Goal: Task Accomplishment & Management: Manage account settings

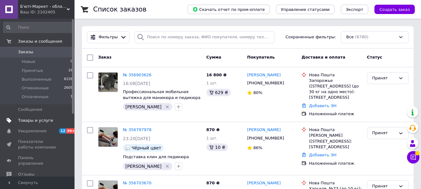
click at [21, 118] on span "Товары и услуги" at bounding box center [35, 120] width 35 height 6
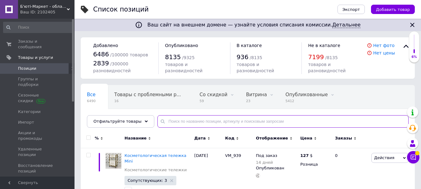
click at [187, 119] on input "text" at bounding box center [282, 121] width 251 height 12
paste input "SB_pedikur_reklainer"
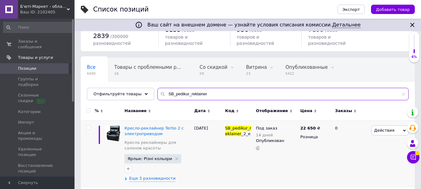
scroll to position [62, 0]
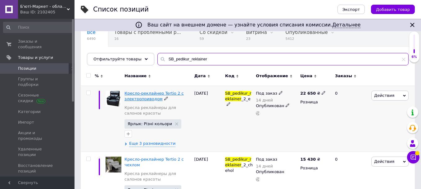
type input "SB_pedikur_reklainer"
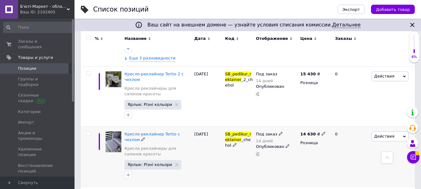
scroll to position [145, 0]
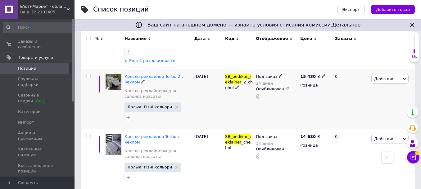
click at [87, 76] on input "checkbox" at bounding box center [88, 76] width 4 height 4
checkbox input "true"
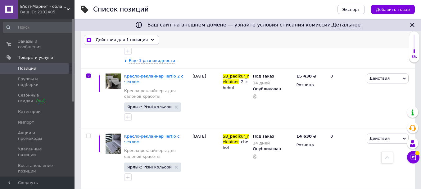
click at [151, 39] on use at bounding box center [152, 40] width 3 height 2
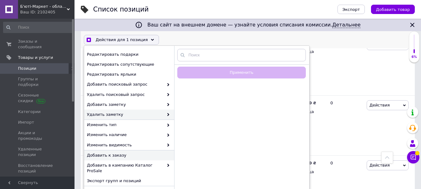
scroll to position [331, 0]
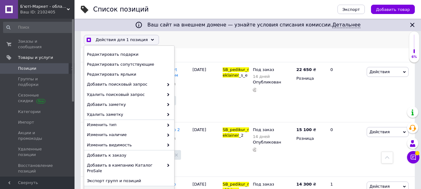
click at [97, 188] on span "Удалить" at bounding box center [128, 191] width 83 height 6
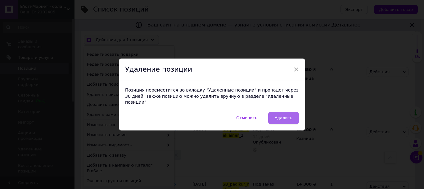
click at [284, 116] on span "Удалить" at bounding box center [284, 117] width 18 height 5
checkbox input "true"
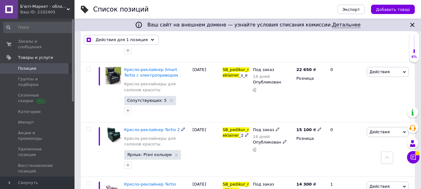
checkbox input "false"
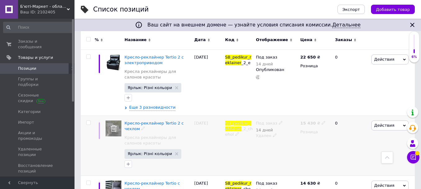
scroll to position [83, 0]
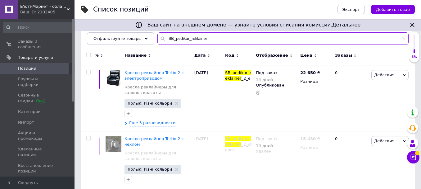
drag, startPoint x: 206, startPoint y: 38, endPoint x: 150, endPoint y: 38, distance: 55.6
click at [157, 38] on input "SB_pedikur_reklainer" at bounding box center [282, 38] width 251 height 12
paste input "LS_L157A"
type input "LS_L157A"
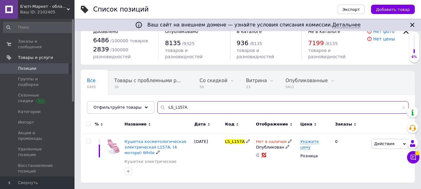
scroll to position [14, 0]
click at [318, 143] on span "Укажите цену" at bounding box center [309, 144] width 18 height 11
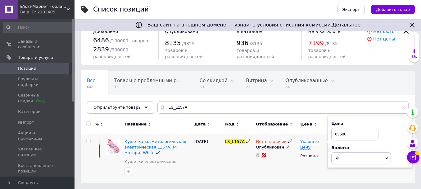
type input "63500"
click at [299, 172] on div "Укажите цену Цена 63500 Валюта ₴ $ € CHF £ ¥ PLN ₸ MDL HUF KGS CN¥ TRY ₩ lei Ро…" at bounding box center [315, 158] width 33 height 49
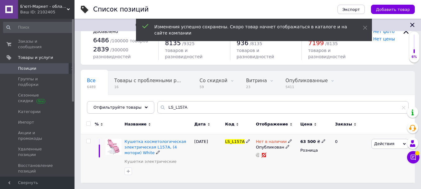
click at [288, 141] on icon at bounding box center [290, 141] width 4 height 4
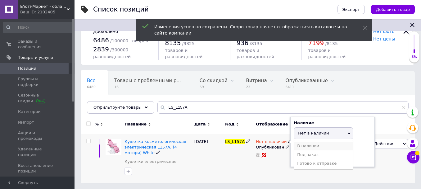
click at [309, 144] on li "В наличии" at bounding box center [323, 145] width 59 height 9
click at [282, 170] on div "Нет в наличии Наличие В наличии Нет в наличии Под заказ Готово к отправке Остат…" at bounding box center [276, 158] width 44 height 49
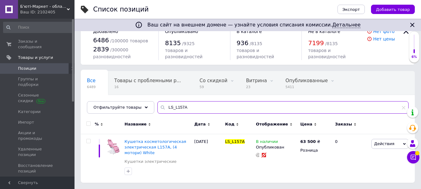
drag, startPoint x: 180, startPoint y: 104, endPoint x: 161, endPoint y: 104, distance: 18.9
click at [161, 104] on input "LS_L157A" at bounding box center [282, 107] width 251 height 12
click at [41, 8] on span "Б'юті-Маркет - обладнання для салонів краси" at bounding box center [43, 7] width 47 height 6
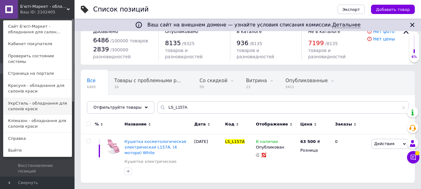
click at [27, 100] on link "УкрСтиль - обладнання для салонів краси" at bounding box center [37, 105] width 68 height 17
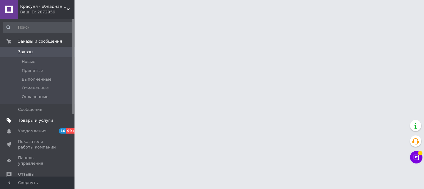
click at [28, 121] on span "Товары и услуги" at bounding box center [35, 120] width 35 height 6
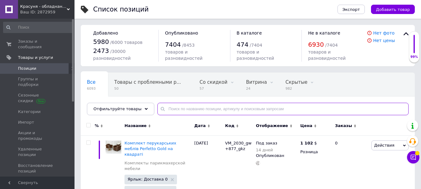
click at [174, 111] on input "text" at bounding box center [282, 108] width 251 height 12
paste input "LS_L157A"
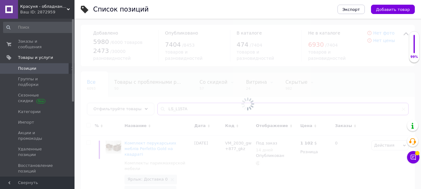
type input "LS_L157A"
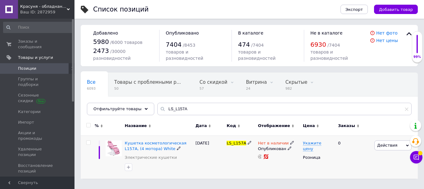
click at [290, 142] on use at bounding box center [291, 141] width 3 height 3
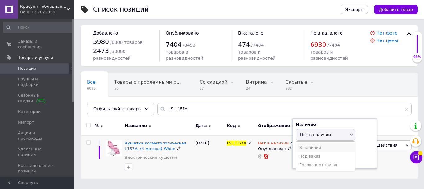
click at [316, 145] on li "В наличии" at bounding box center [325, 147] width 59 height 9
click at [284, 168] on div "Нет в наличии Наличие В наличии Нет в наличии Под заказ Готово к отправке Остат…" at bounding box center [279, 156] width 45 height 43
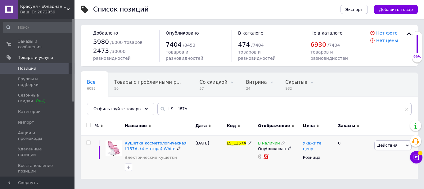
click at [321, 143] on span "Укажите цену" at bounding box center [312, 145] width 18 height 11
type input "63500"
click at [314, 163] on div "Укажите цену Цена 63500 Валюта ₴ $ € CHF £ ¥ PLN ₸ MDL HUF KGS CN¥ TRY ₩ lei Ро…" at bounding box center [318, 156] width 33 height 43
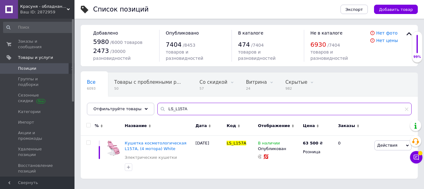
drag, startPoint x: 179, startPoint y: 109, endPoint x: 157, endPoint y: 108, distance: 21.2
click at [157, 108] on div "LS_L157A" at bounding box center [284, 108] width 254 height 12
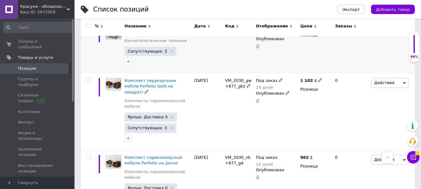
scroll to position [155, 0]
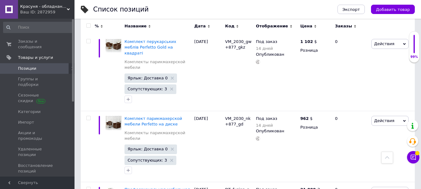
click at [43, 9] on div "Ваш ID: 2872959" at bounding box center [47, 12] width 54 height 6
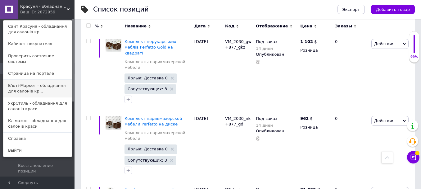
click at [20, 84] on link "Б'юті-Маркет - обладнання для салонів кр..." at bounding box center [37, 88] width 68 height 17
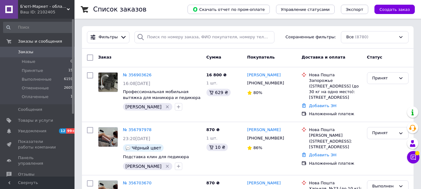
click at [37, 7] on span "Б'юті-Маркет - обладнання для салонів краси" at bounding box center [43, 7] width 47 height 6
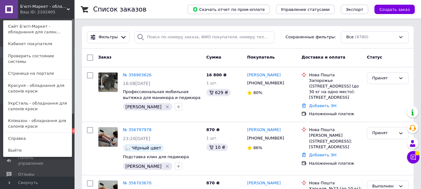
click at [37, 7] on span "Б'юті-Маркет - обладнання для салонів краси" at bounding box center [43, 7] width 47 height 6
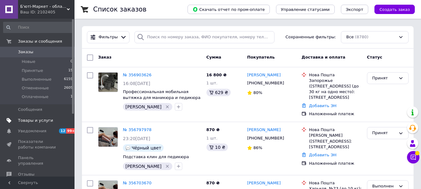
click at [27, 121] on span "Товары и услуги" at bounding box center [35, 120] width 35 height 6
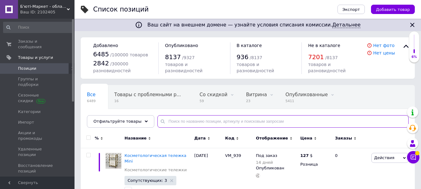
click at [172, 122] on input "text" at bounding box center [282, 121] width 251 height 12
paste input "KX_stylance"
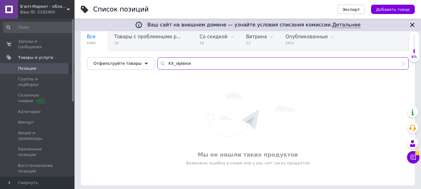
scroll to position [61, 0]
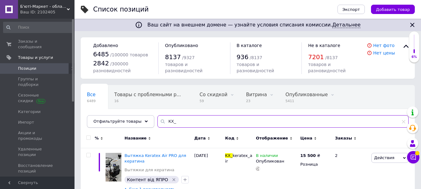
drag, startPoint x: 192, startPoint y: 118, endPoint x: 147, endPoint y: 120, distance: 45.1
click at [147, 120] on div "Отфильтруйте товары KX_" at bounding box center [248, 121] width 322 height 12
paste input "SB_pedikur_reklainer_2 Подробнее: https://ukrstil.com/g142250461-kresla-reklajn…"
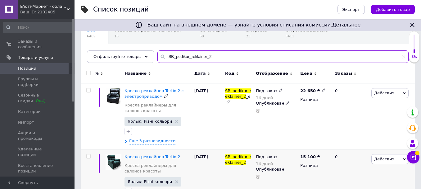
scroll to position [91, 0]
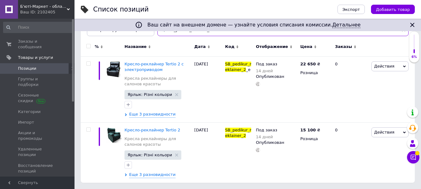
type input "SB_pedikur_reklainer_2"
click at [38, 10] on div "Ваш ID: 2102405" at bounding box center [47, 12] width 54 height 6
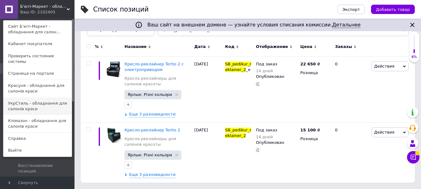
click at [19, 97] on link "УкрСтиль - обладнання для салонів краси" at bounding box center [37, 105] width 68 height 17
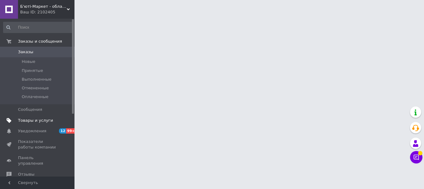
click at [33, 120] on span "Товары и услуги" at bounding box center [35, 120] width 35 height 6
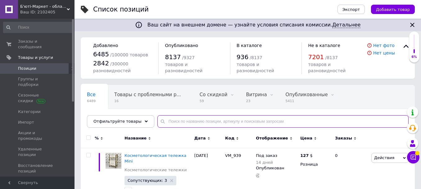
click at [166, 122] on input "text" at bounding box center [282, 121] width 251 height 12
paste input "SB_pedikur_reklainer_2"
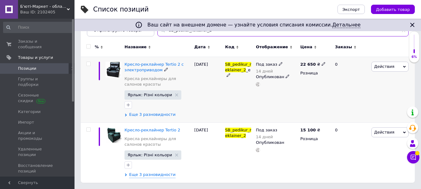
scroll to position [91, 0]
type input "SB_pedikur_reklainer_2"
click at [155, 116] on span "Еще 3 разновидности" at bounding box center [152, 114] width 46 height 6
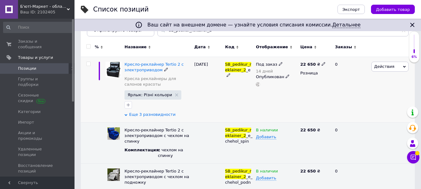
click at [161, 112] on span "Еще 3 разновидности" at bounding box center [152, 114] width 46 height 6
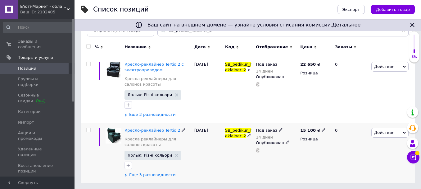
click at [140, 174] on span "Еще 3 разновидности" at bounding box center [152, 175] width 46 height 6
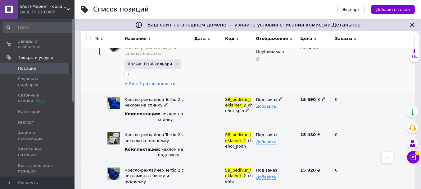
scroll to position [172, 0]
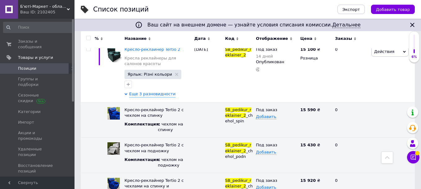
click at [35, 9] on span "Б'юті-Маркет - обладнання для салонів краси" at bounding box center [43, 7] width 47 height 6
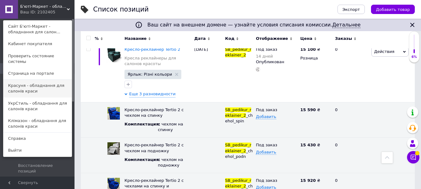
click at [24, 80] on link "Красуня - обладнання для салонів краси" at bounding box center [37, 88] width 68 height 17
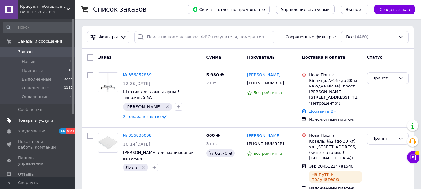
click at [39, 120] on span "Товары и услуги" at bounding box center [35, 120] width 35 height 6
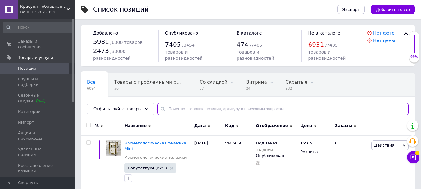
click at [166, 111] on input "text" at bounding box center [282, 108] width 251 height 12
paste input "SB_pedikur_reklainer_2"
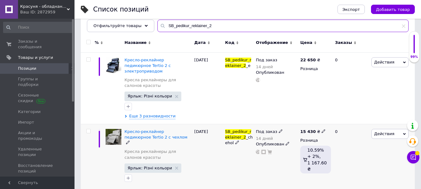
scroll to position [93, 0]
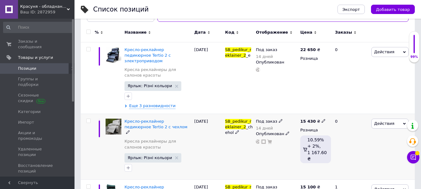
type input "SB_pedikur_reklainer_2"
click at [88, 119] on input "checkbox" at bounding box center [88, 121] width 4 height 4
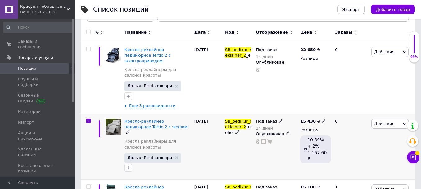
checkbox input "true"
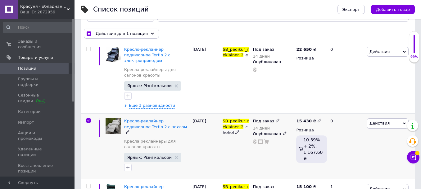
click at [402, 118] on span "Действия" at bounding box center [388, 123] width 42 height 10
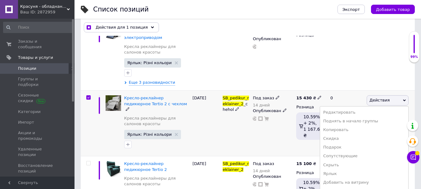
scroll to position [138, 0]
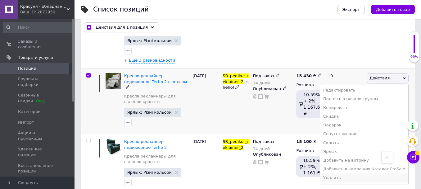
click at [348, 173] on li "Удалить" at bounding box center [364, 177] width 88 height 9
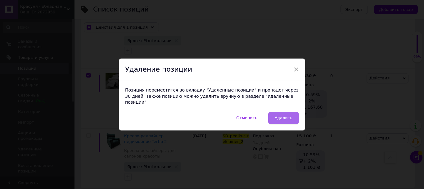
click at [283, 116] on span "Удалить" at bounding box center [284, 117] width 18 height 5
checkbox input "true"
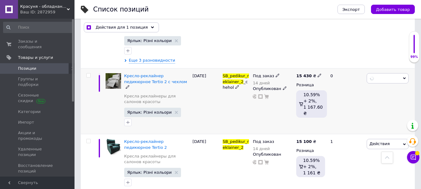
checkbox input "false"
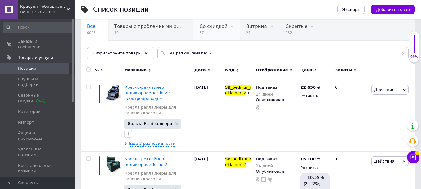
scroll to position [48, 0]
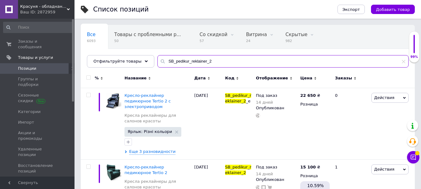
drag, startPoint x: 210, startPoint y: 61, endPoint x: 159, endPoint y: 61, distance: 50.9
click at [159, 61] on input "SB_pedikur_reklainer_2" at bounding box center [282, 61] width 251 height 12
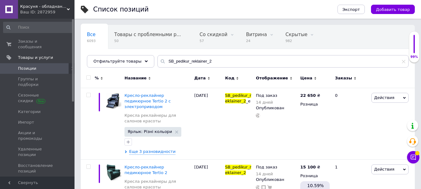
click at [32, 7] on span "Красуня - обладнання для салонів краси" at bounding box center [43, 7] width 47 height 6
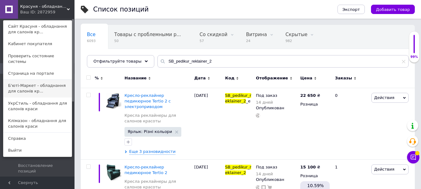
click at [20, 82] on link "Б'юті-Маркет - обладнання для салонів кр..." at bounding box center [37, 88] width 68 height 17
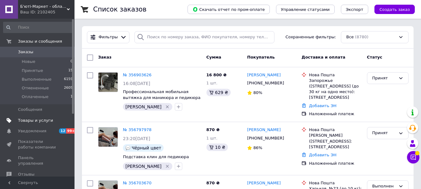
click at [31, 121] on span "Товары и услуги" at bounding box center [35, 120] width 35 height 6
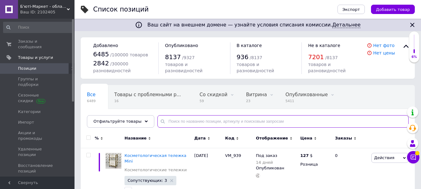
click at [183, 123] on input "text" at bounding box center [282, 121] width 251 height 12
paste input "SB_pedikur_reklainer_2"
type input "SB_pedikur_reklainer_2"
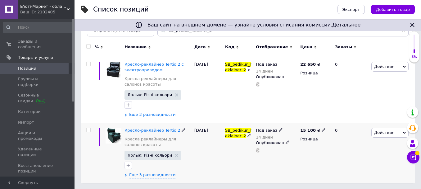
scroll to position [91, 0]
click at [144, 175] on span "Еще 3 разновидности" at bounding box center [152, 175] width 46 height 6
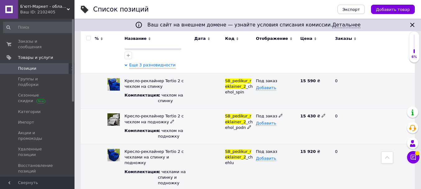
scroll to position [203, 0]
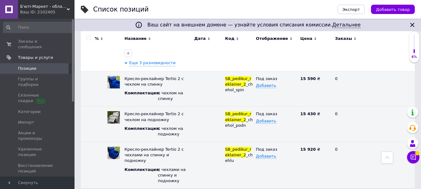
click at [30, 8] on span "Б'юті-Маркет - обладнання для салонів краси" at bounding box center [43, 7] width 47 height 6
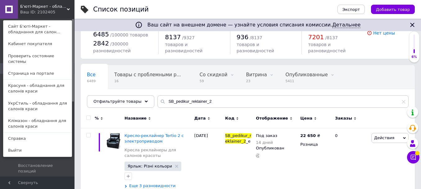
scroll to position [0, 0]
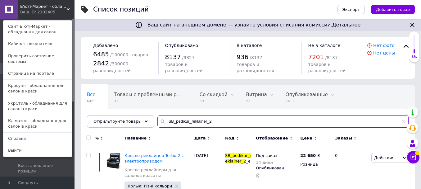
drag, startPoint x: 207, startPoint y: 121, endPoint x: 161, endPoint y: 123, distance: 46.9
click at [161, 123] on input "SB_pedikur_reklainer_2" at bounding box center [282, 121] width 251 height 12
click at [37, 9] on div "Ваш ID: 2102405" at bounding box center [33, 12] width 26 height 6
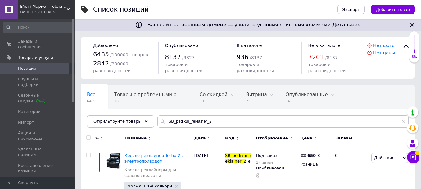
click at [35, 9] on span "Б'юті-Маркет - обладнання для салонів краси" at bounding box center [43, 7] width 47 height 6
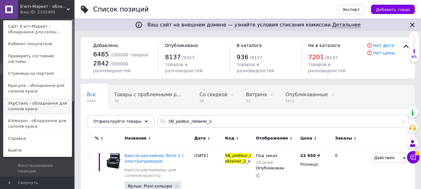
click at [25, 97] on link "УкрСтиль - обладнання для салонів краси" at bounding box center [37, 105] width 68 height 17
